Goal: Entertainment & Leisure: Consume media (video, audio)

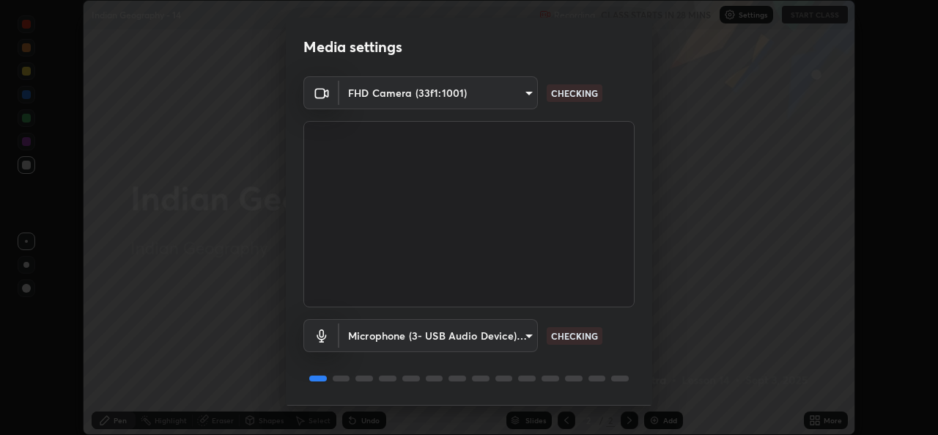
scroll to position [45, 0]
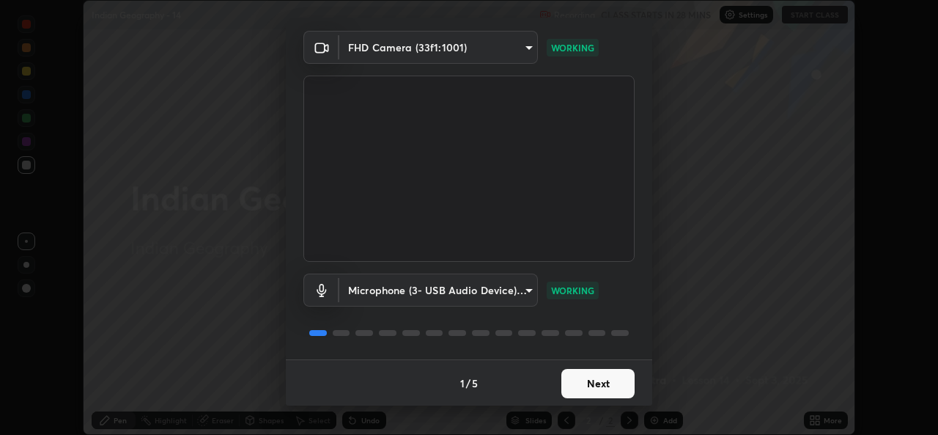
click at [591, 380] on button "Next" at bounding box center [598, 383] width 73 height 29
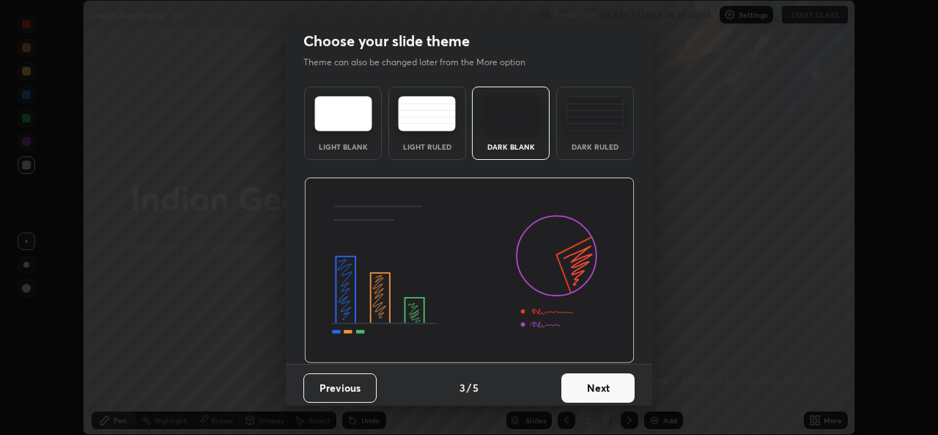
click at [604, 391] on button "Next" at bounding box center [598, 387] width 73 height 29
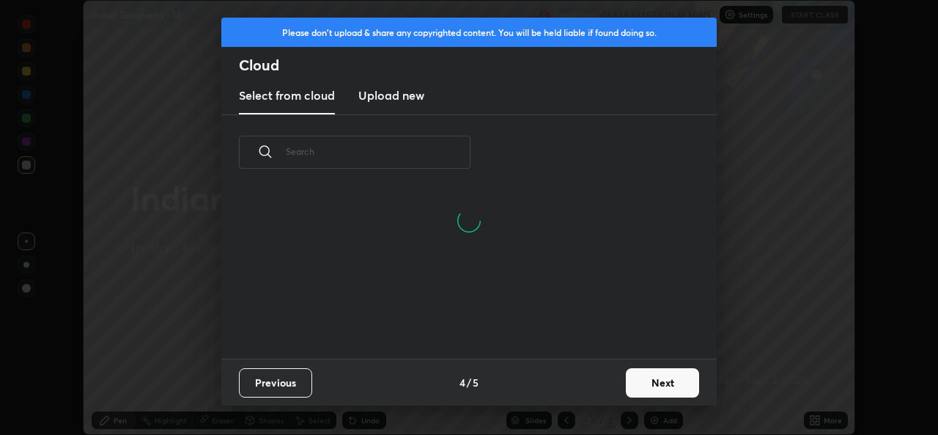
click at [658, 389] on button "Next" at bounding box center [662, 382] width 73 height 29
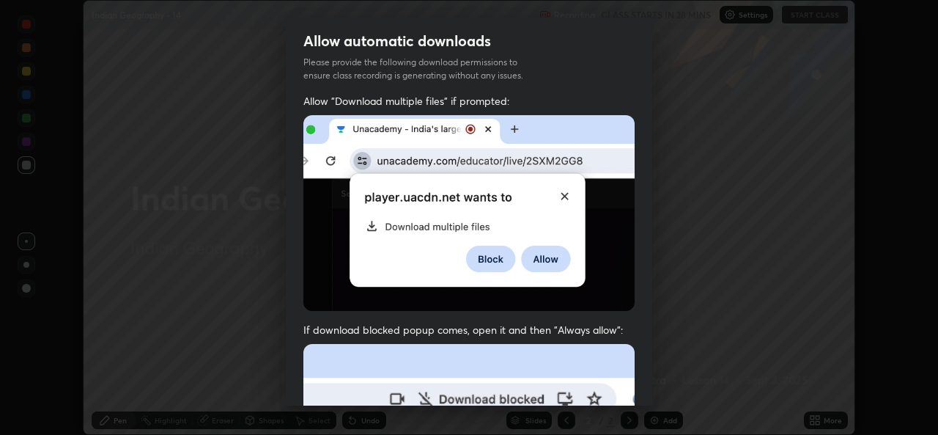
click at [527, 316] on div "Allow automatic downloads Please provide the following download permissions to …" at bounding box center [469, 212] width 367 height 388
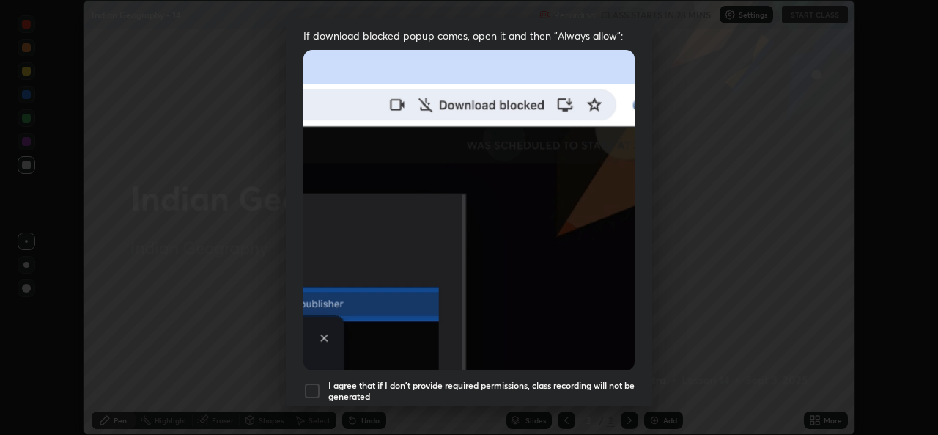
scroll to position [311, 0]
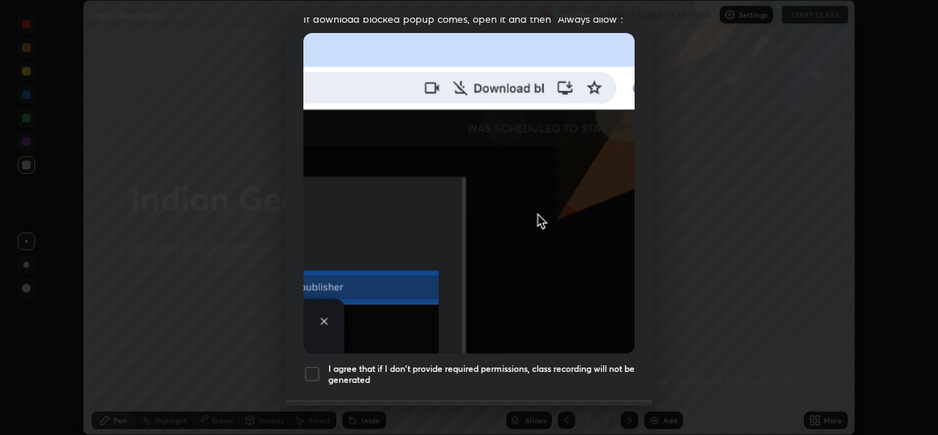
click at [436, 370] on h5 "I agree that if I don't provide required permissions, class recording will not …" at bounding box center [481, 374] width 306 height 23
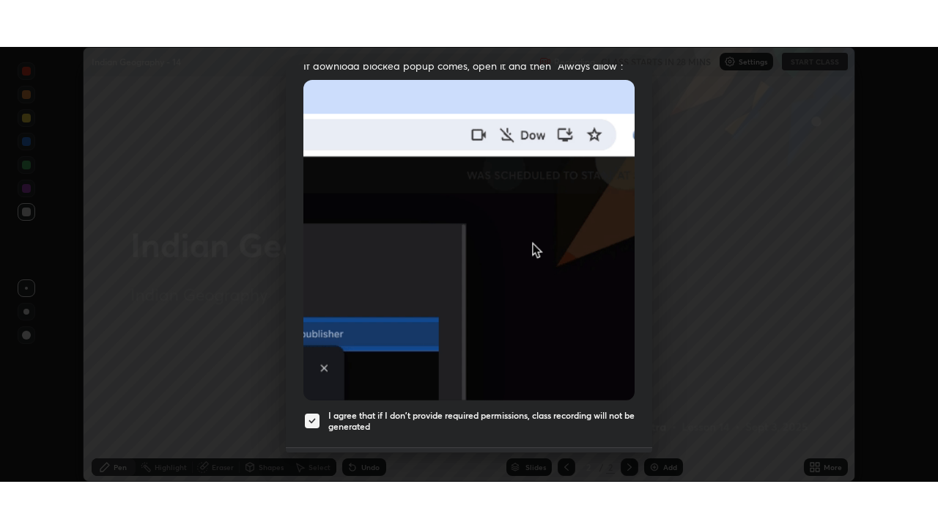
scroll to position [345, 0]
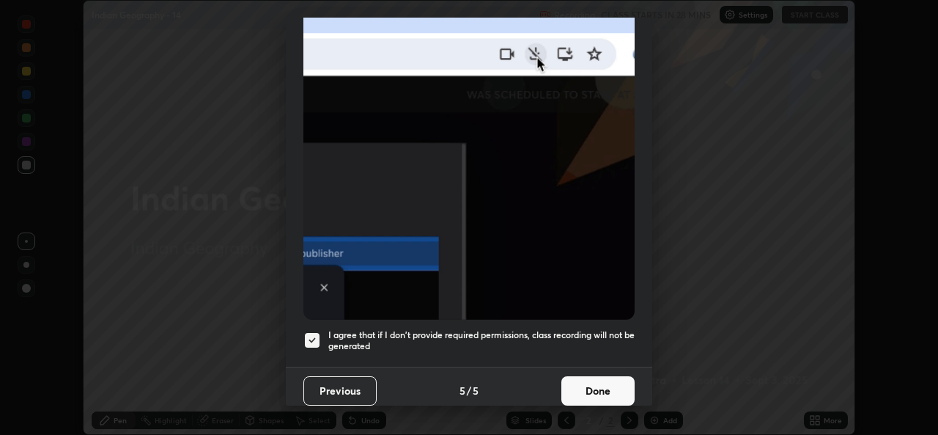
click at [594, 377] on button "Done" at bounding box center [598, 390] width 73 height 29
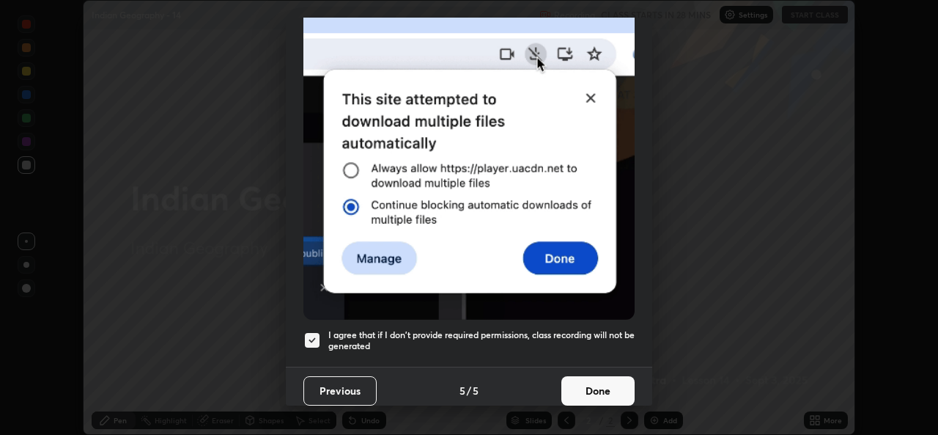
click at [613, 391] on button "Done" at bounding box center [598, 390] width 73 height 29
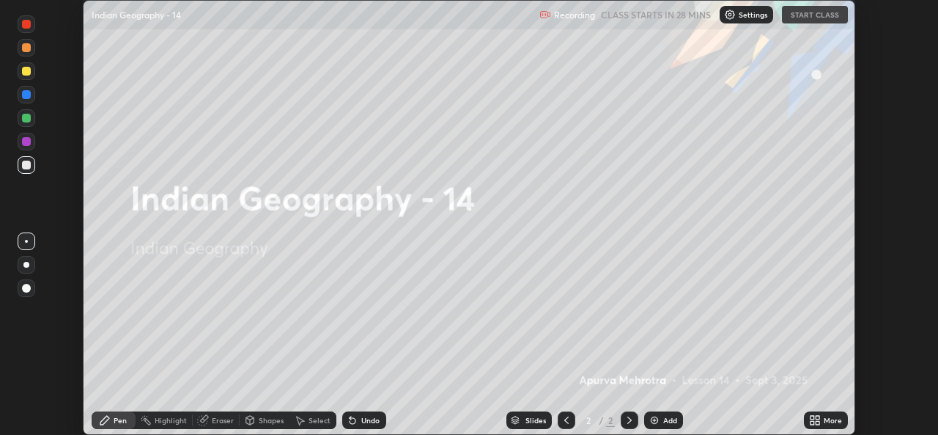
click at [825, 421] on div "More" at bounding box center [833, 419] width 18 height 7
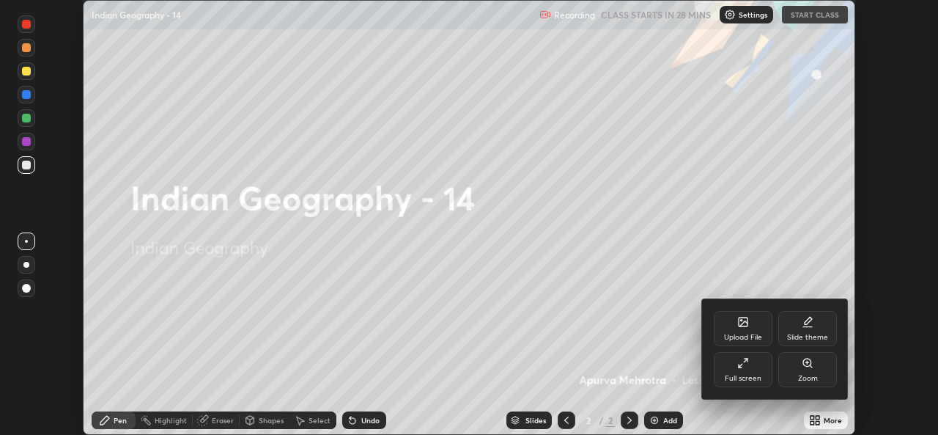
click at [746, 372] on div "Full screen" at bounding box center [743, 369] width 59 height 35
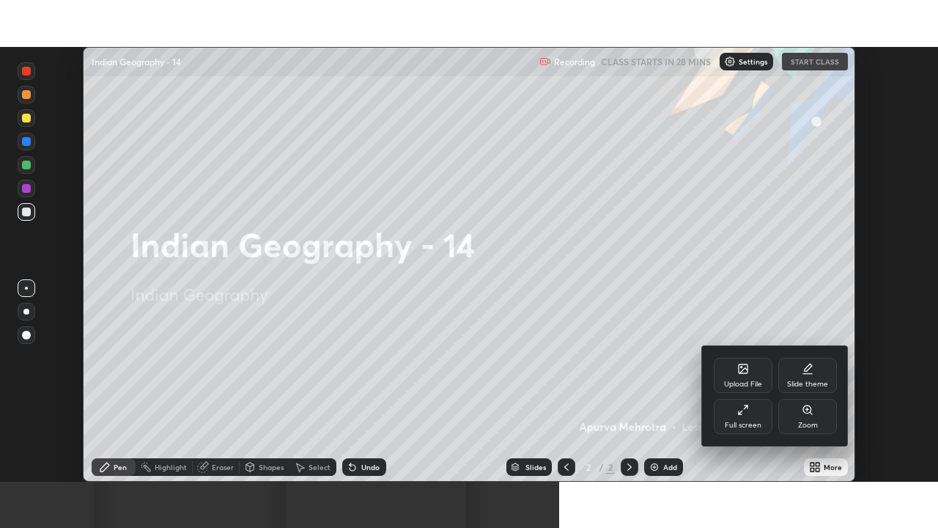
scroll to position [528, 938]
